Goal: Communication & Community: Answer question/provide support

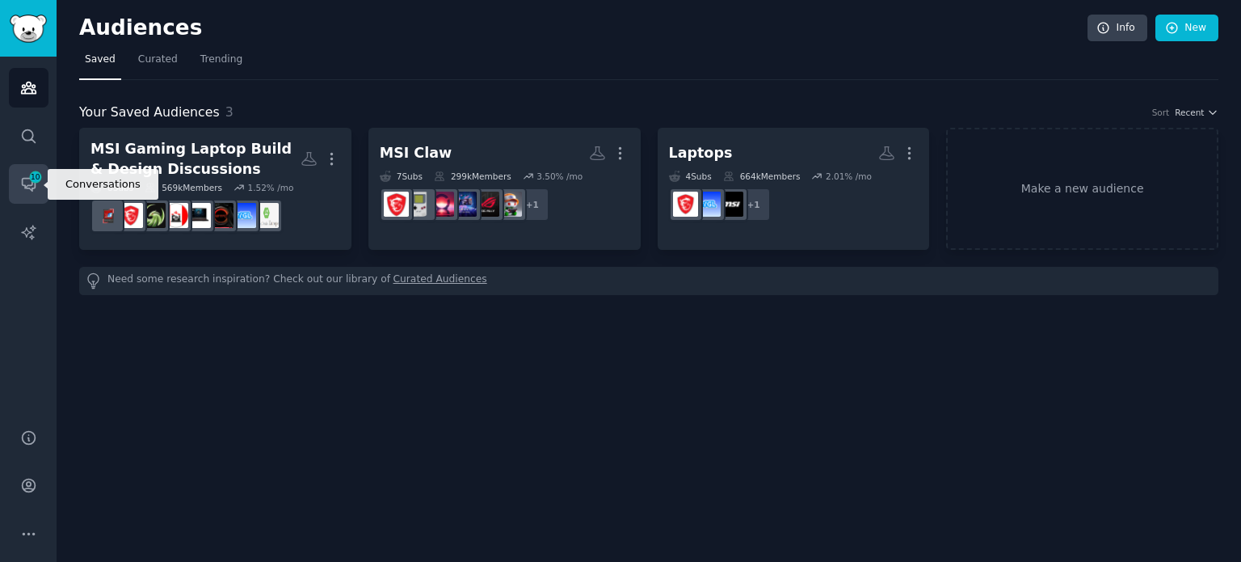
click at [37, 179] on span "10" at bounding box center [35, 176] width 15 height 11
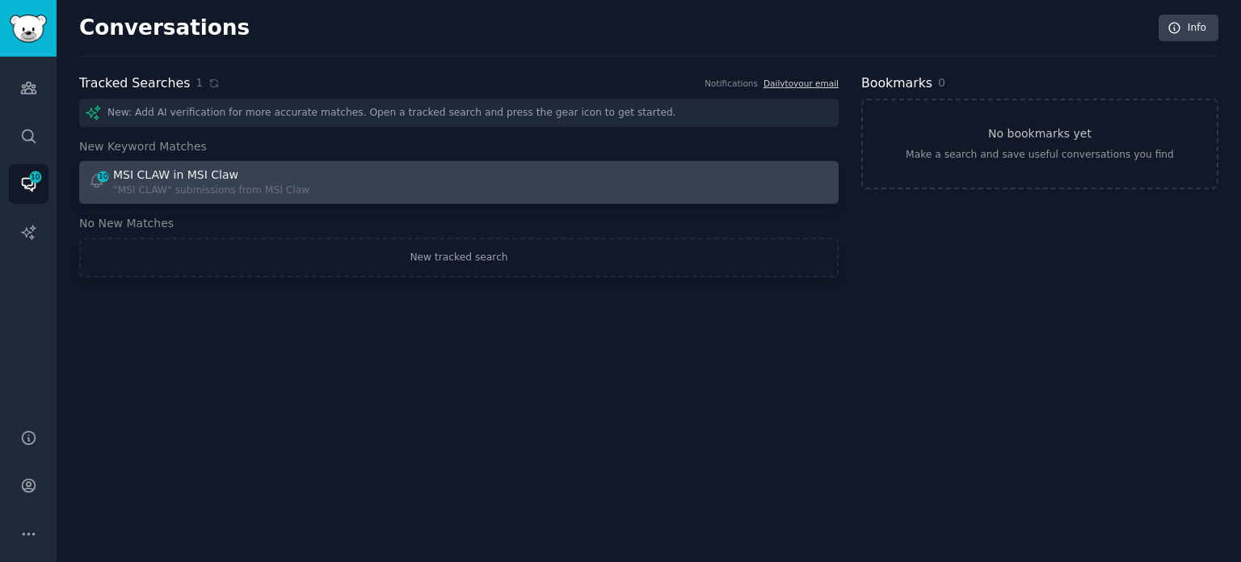
click at [344, 188] on div "10 MSI CLAW in MSI Claw "MSI CLAW" submissions from MSI Claw" at bounding box center [268, 182] width 360 height 32
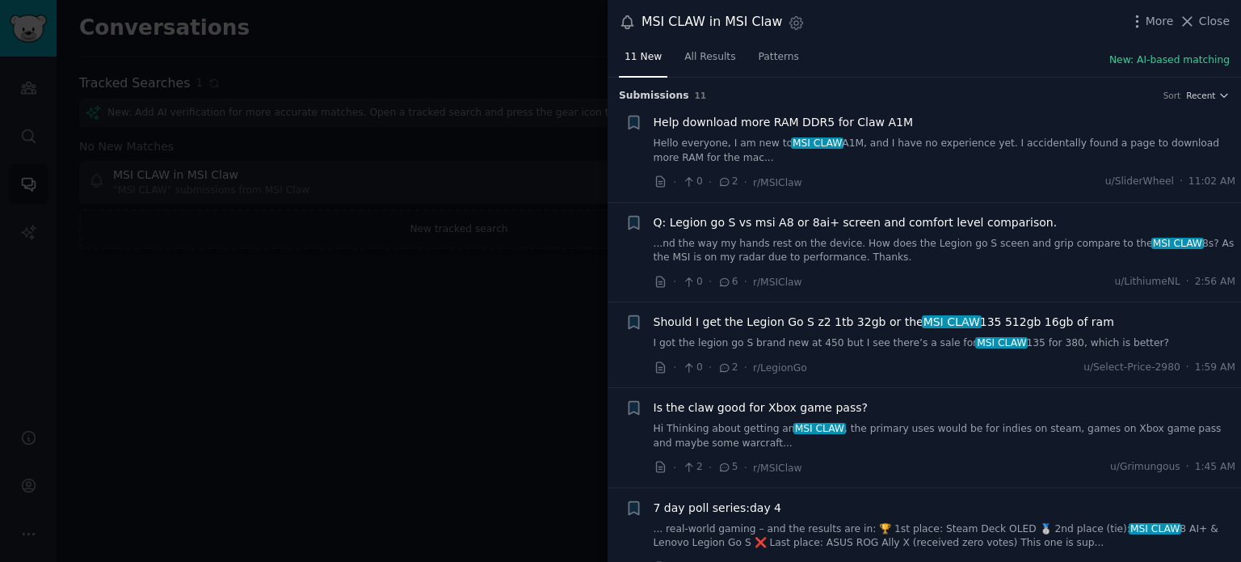
click at [778, 403] on span "Is the claw good for Xbox game pass?" at bounding box center [761, 407] width 214 height 17
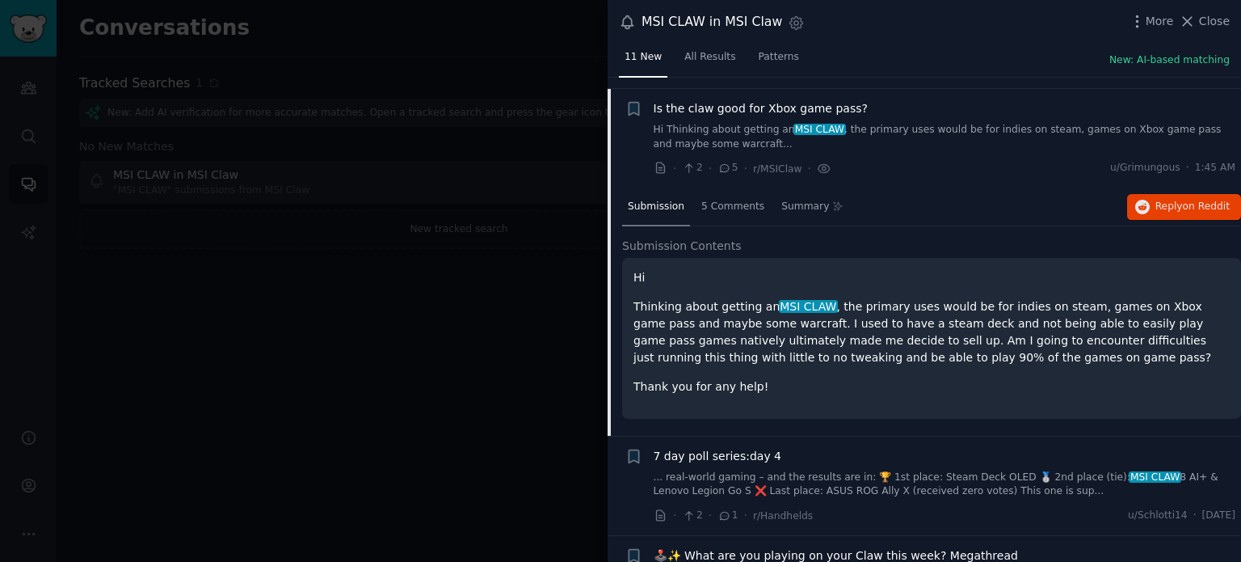
scroll to position [310, 0]
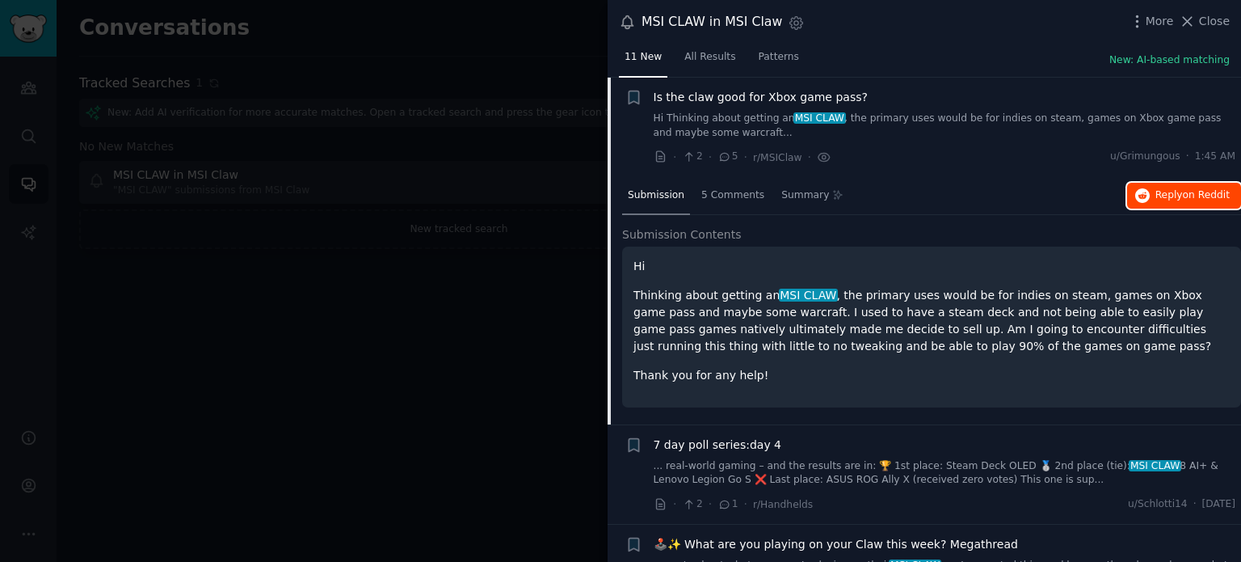
click at [1183, 199] on span "on Reddit" at bounding box center [1206, 194] width 47 height 11
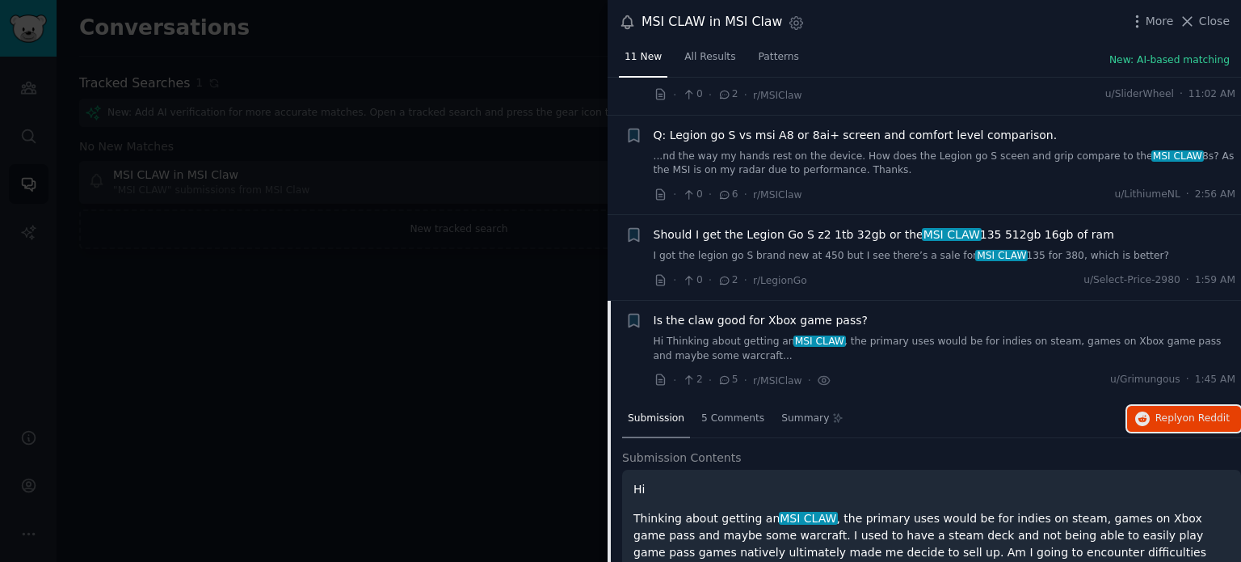
scroll to position [0, 0]
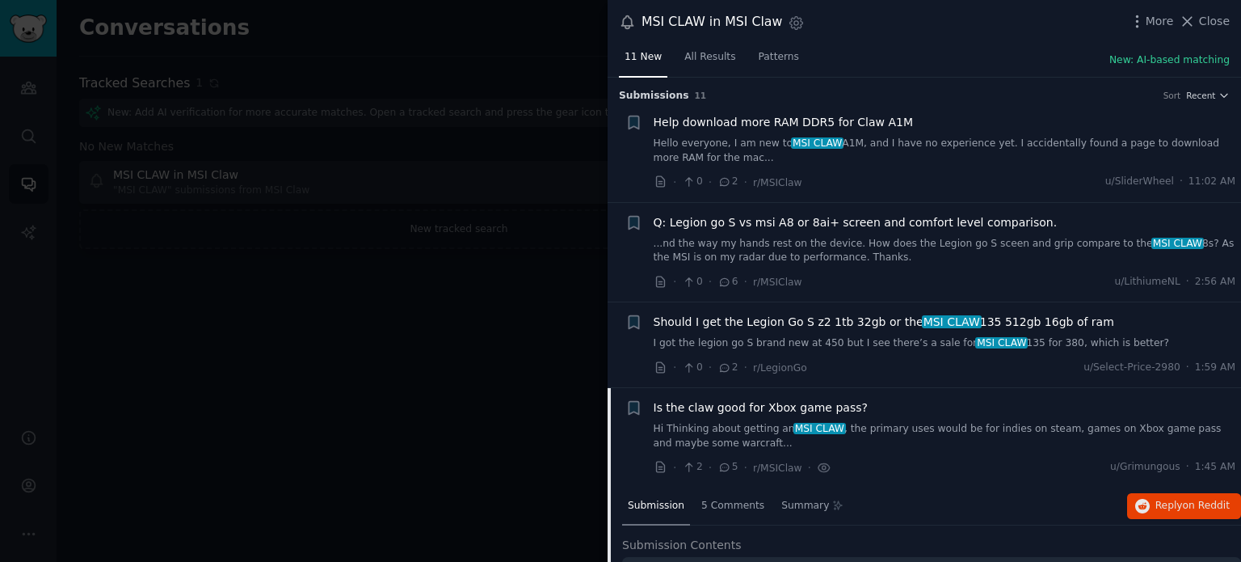
click at [823, 216] on span "Q: Legion go S vs msi A8 or 8ai+ screen and comfort level comparison." at bounding box center [856, 222] width 404 height 17
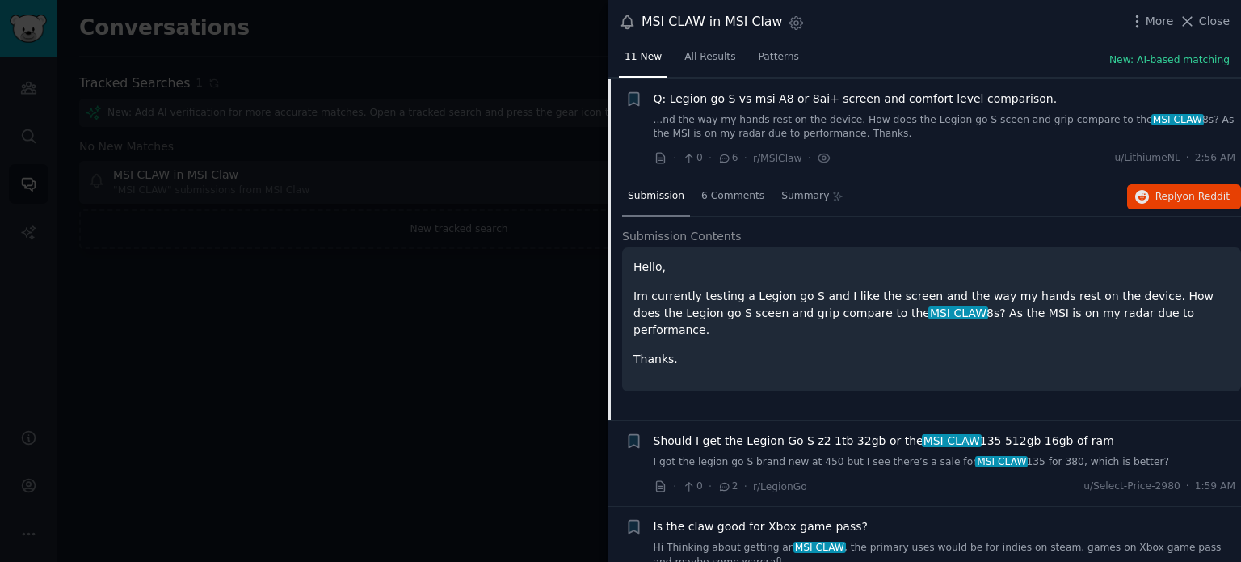
scroll to position [125, 0]
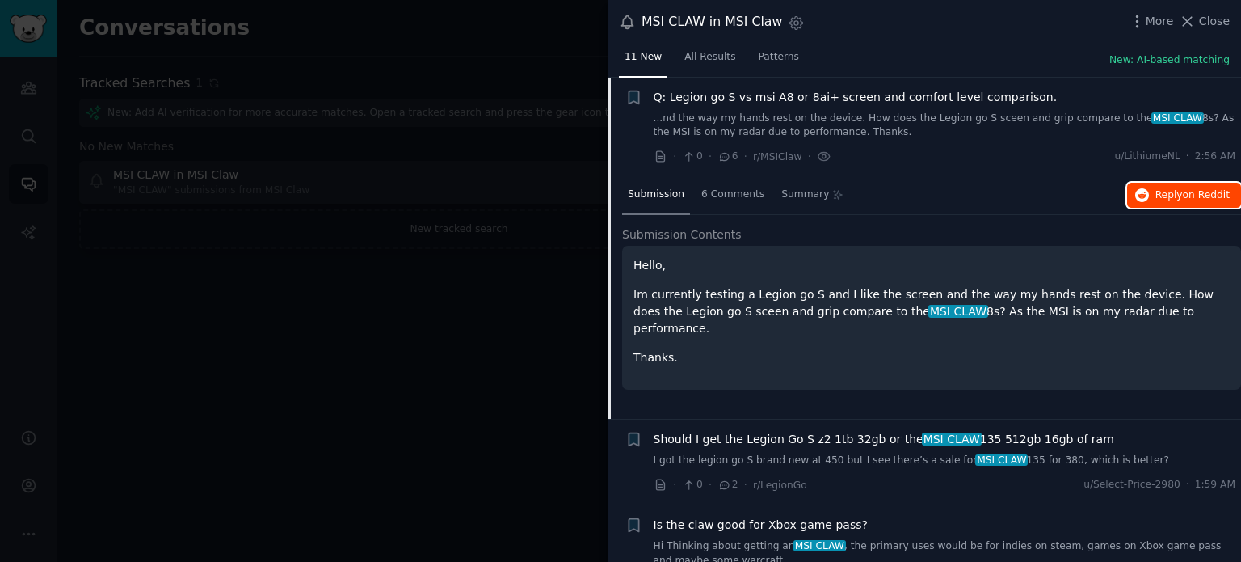
click at [1181, 199] on span "Reply on Reddit" at bounding box center [1193, 195] width 74 height 15
